Goal: Transaction & Acquisition: Book appointment/travel/reservation

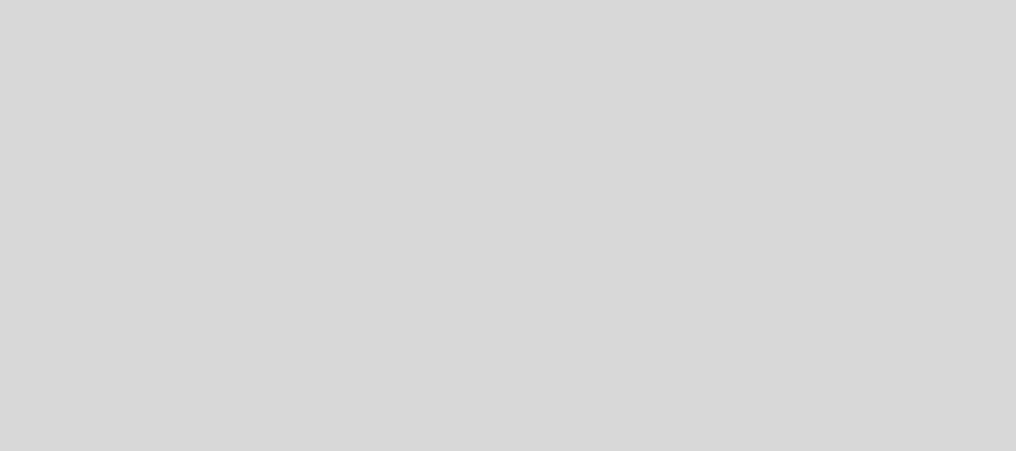
select select "es"
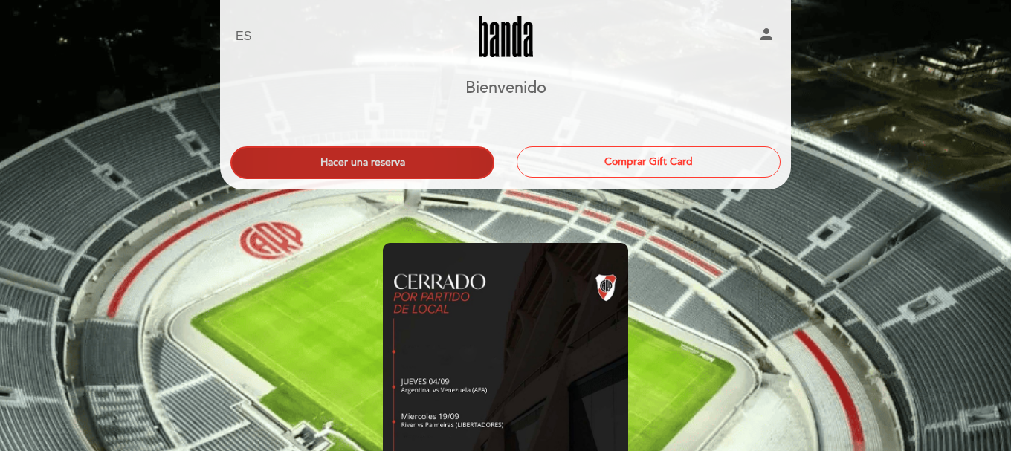
click at [458, 156] on button "Hacer una reserva" at bounding box center [363, 163] width 264 height 33
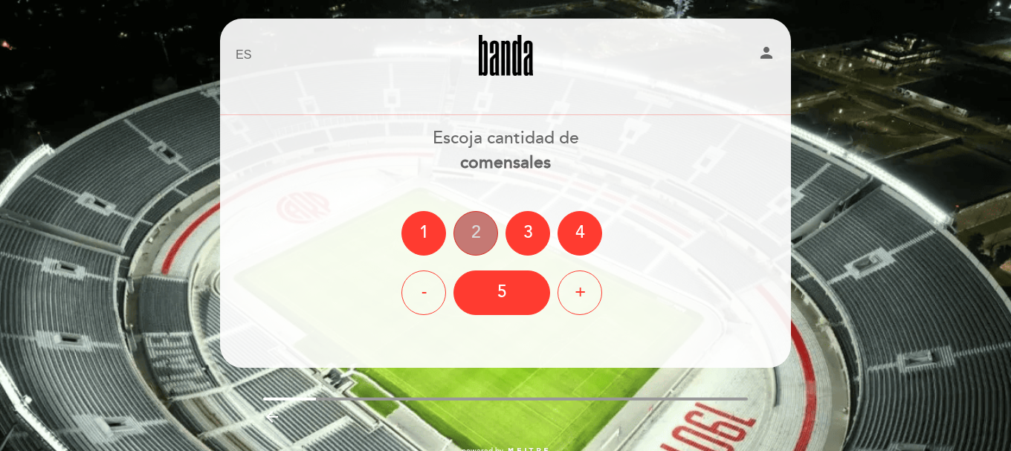
click at [470, 231] on div "2" at bounding box center [476, 233] width 45 height 45
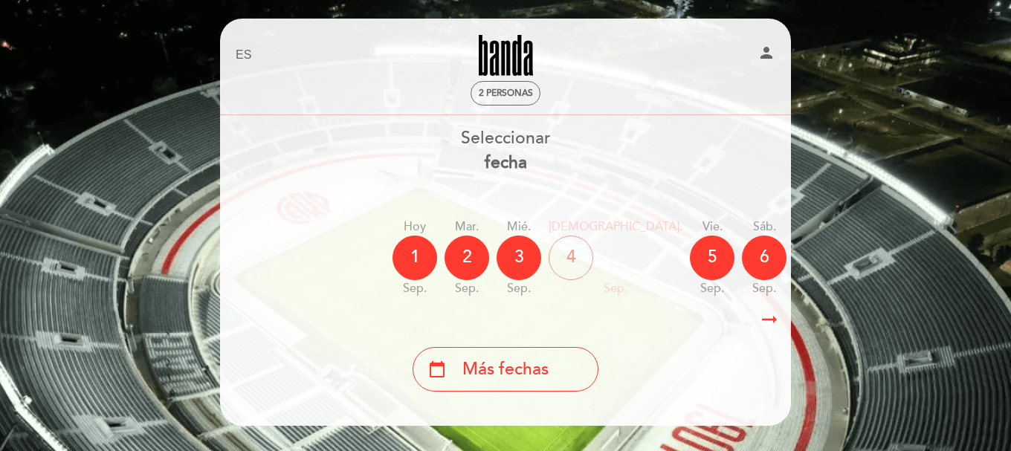
click at [773, 322] on icon "arrow_right_alt" at bounding box center [770, 320] width 22 height 32
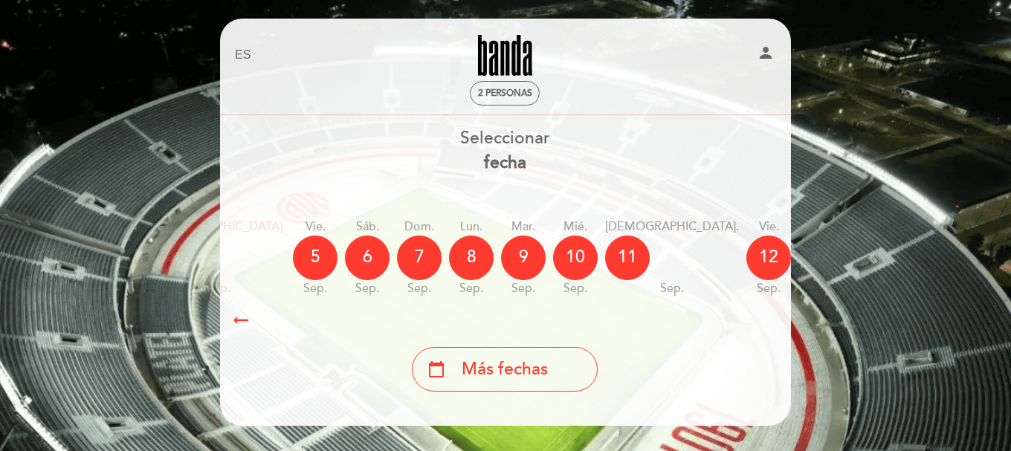
scroll to position [0, 434]
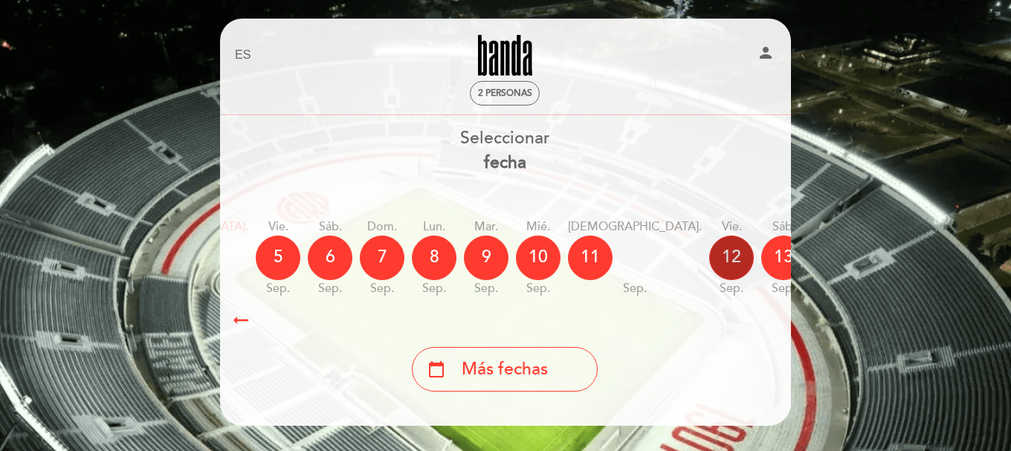
click at [710, 264] on div "12" at bounding box center [732, 258] width 45 height 45
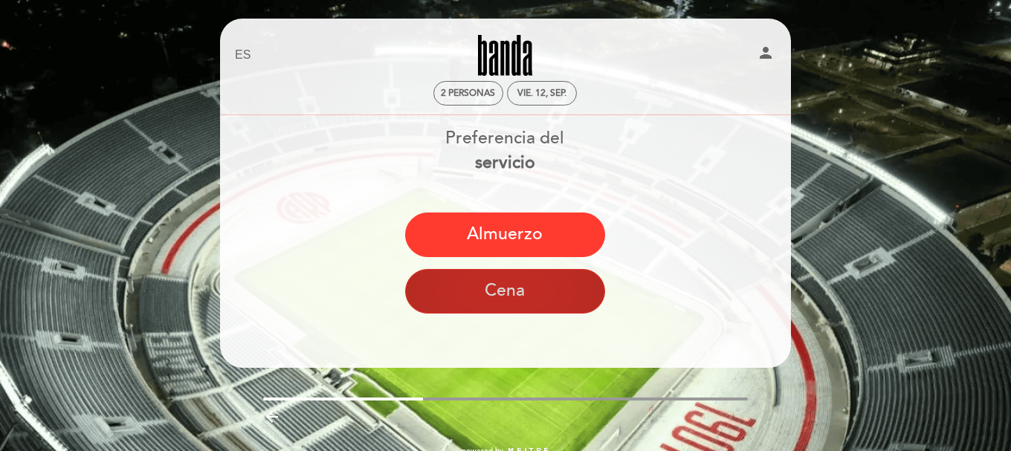
click at [547, 289] on button "Cena" at bounding box center [505, 291] width 200 height 45
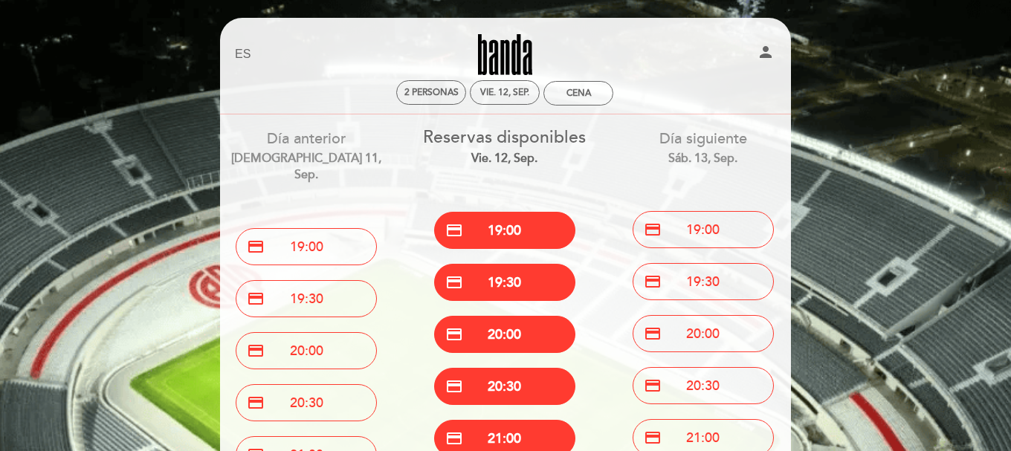
scroll to position [0, 0]
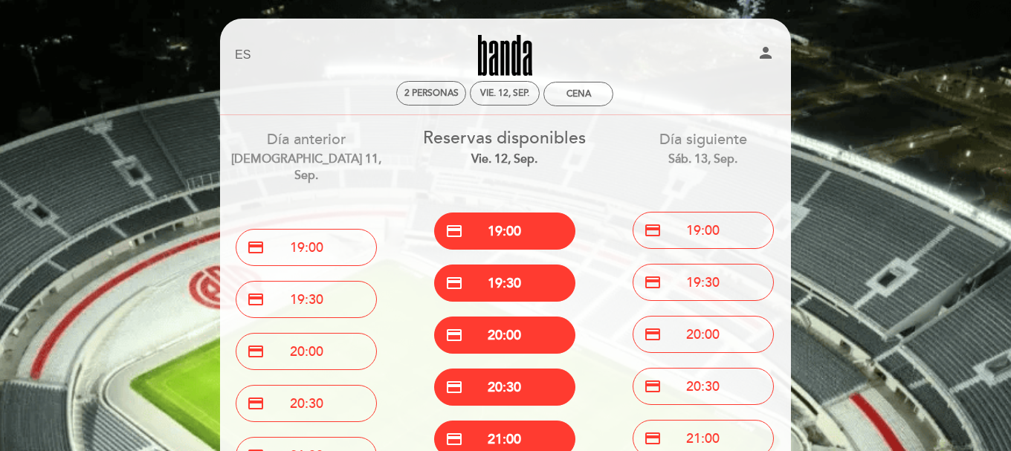
click at [536, 133] on div "Reservas disponibles vie. 12, sep." at bounding box center [505, 147] width 176 height 42
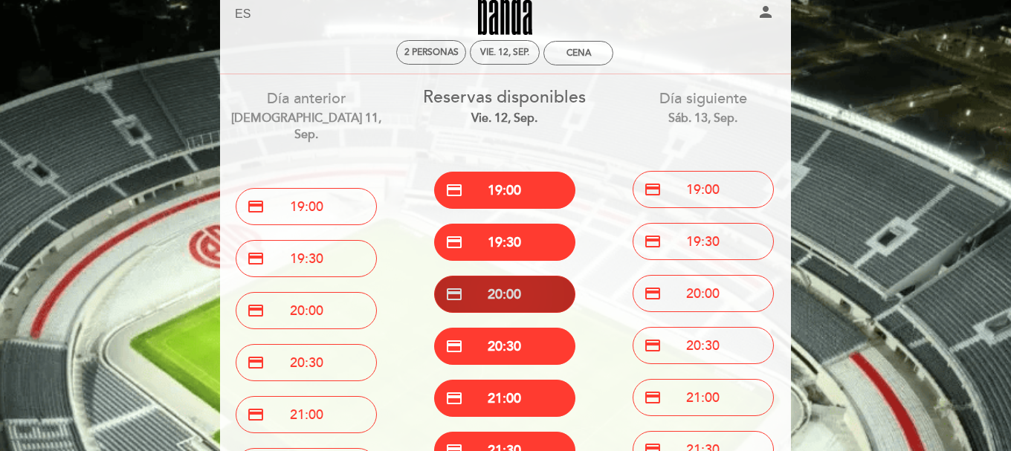
scroll to position [74, 0]
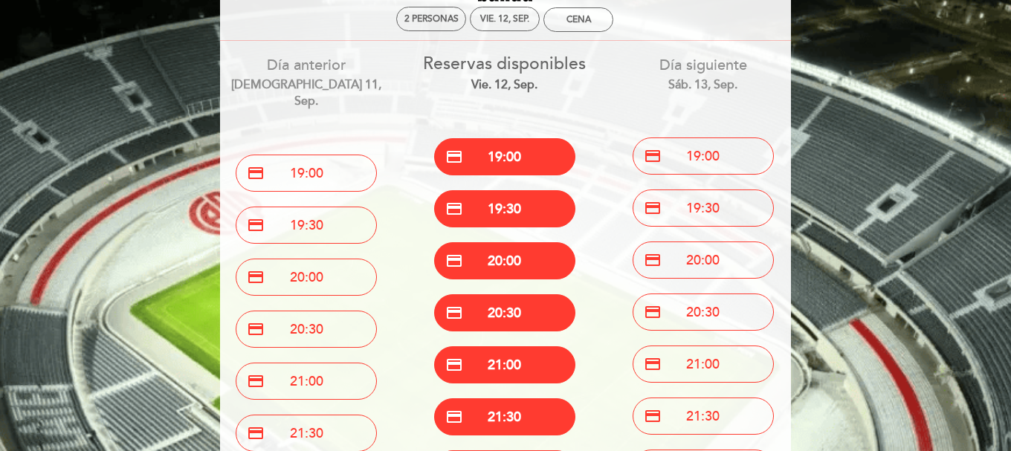
click at [480, 136] on div "credit_card 19:00" at bounding box center [505, 157] width 176 height 52
click at [489, 167] on button "credit_card 19:00" at bounding box center [504, 156] width 141 height 37
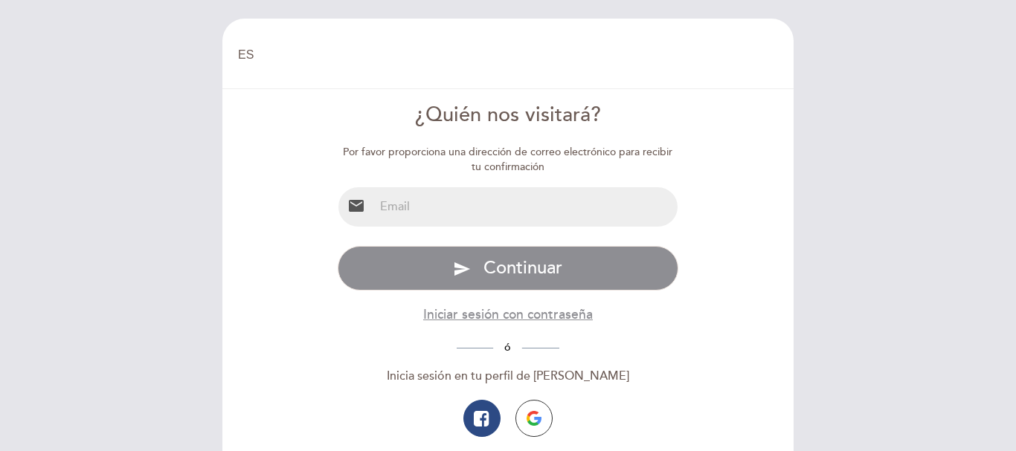
select select "es"
click at [591, 212] on input "email" at bounding box center [526, 206] width 304 height 39
